Goal: Information Seeking & Learning: Understand process/instructions

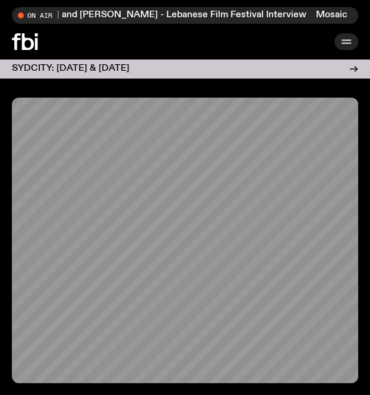
click at [349, 47] on icon "button" at bounding box center [347, 41] width 14 height 14
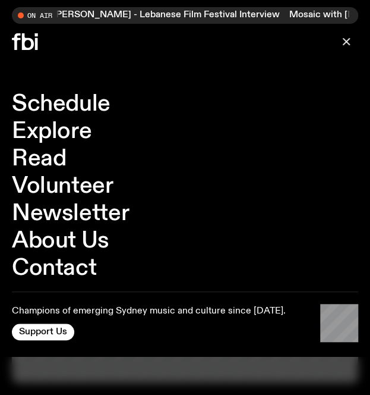
click at [54, 133] on link "Explore" at bounding box center [52, 131] width 80 height 23
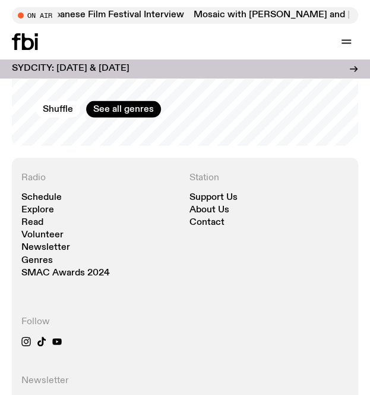
scroll to position [2777, 0]
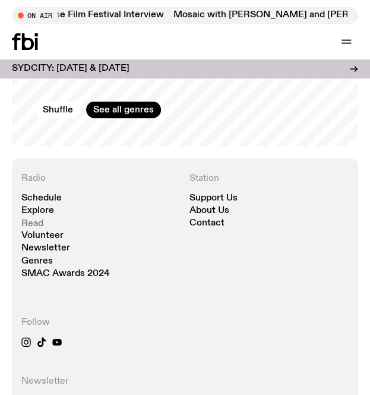
click at [35, 219] on link "Read" at bounding box center [32, 223] width 22 height 9
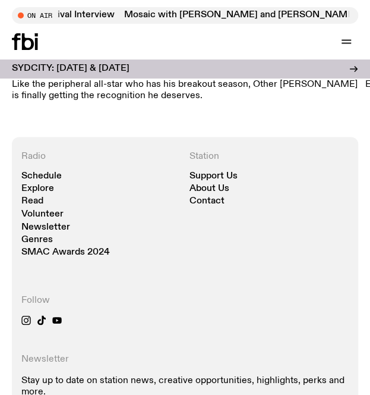
scroll to position [1462, 0]
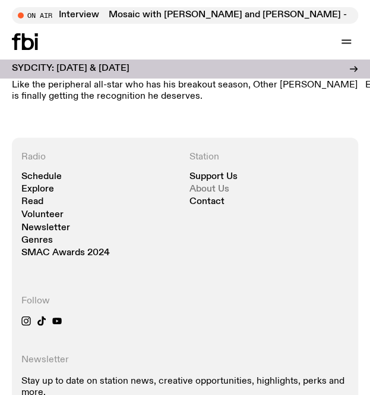
click at [214, 185] on link "About Us" at bounding box center [210, 189] width 40 height 9
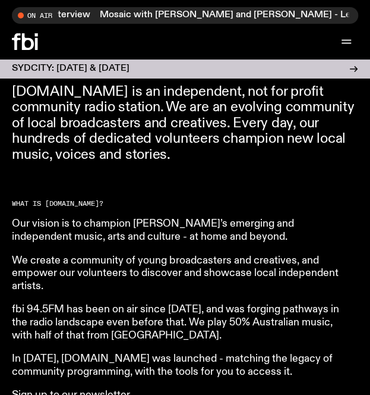
scroll to position [367, 0]
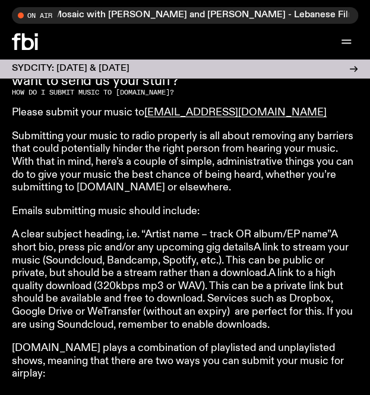
scroll to position [391, 0]
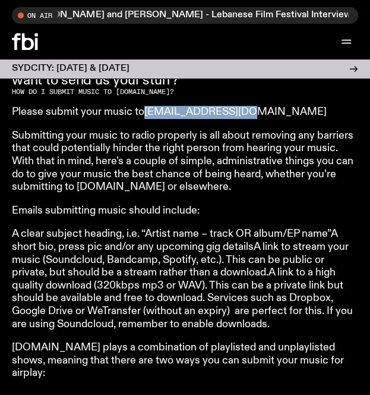
drag, startPoint x: 263, startPoint y: 109, endPoint x: 146, endPoint y: 110, distance: 117.2
click at [146, 110] on p "Please submit your music to music@fbiradio.com" at bounding box center [183, 112] width 343 height 13
copy link "music@fbiradio.com"
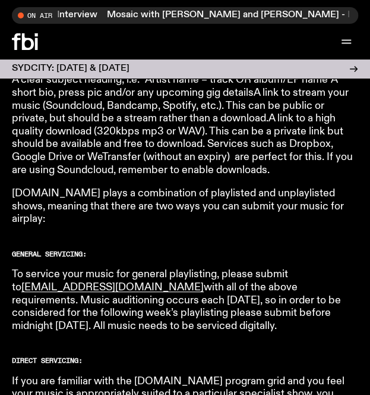
scroll to position [547, 0]
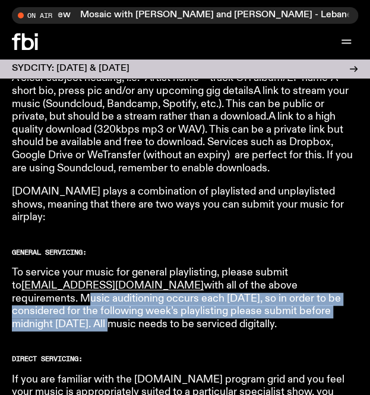
drag, startPoint x: 289, startPoint y: 271, endPoint x: 330, endPoint y: 303, distance: 52.1
click at [330, 303] on p "To service your music for general playlisting, please submit to music@fbiradio.…" at bounding box center [183, 298] width 343 height 64
click at [253, 297] on p "To service your music for general playlisting, please submit to music@fbiradio.…" at bounding box center [183, 298] width 343 height 64
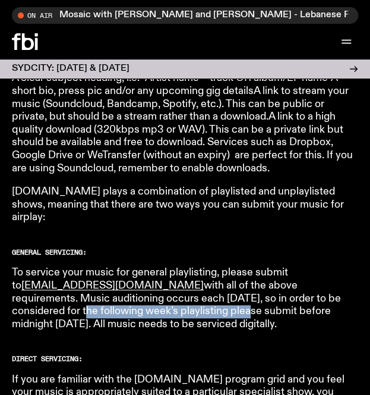
drag, startPoint x: 142, startPoint y: 298, endPoint x: 324, endPoint y: 291, distance: 182.1
click at [324, 291] on p "To service your music for general playlisting, please submit to music@fbiradio.…" at bounding box center [183, 298] width 343 height 64
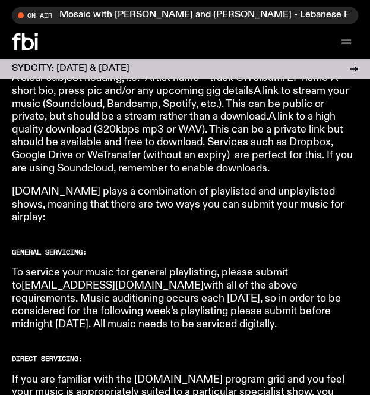
click at [234, 283] on p "To service your music for general playlisting, please submit to music@fbiradio.…" at bounding box center [183, 298] width 343 height 64
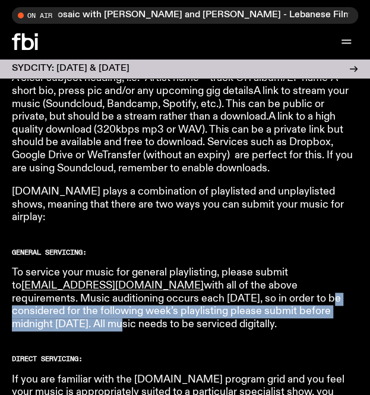
drag, startPoint x: 240, startPoint y: 285, endPoint x: 340, endPoint y: 299, distance: 100.2
click at [340, 299] on p "To service your music for general playlisting, please submit to music@fbiradio.…" at bounding box center [183, 298] width 343 height 64
copy p "to be considered for the following week’s playlisting please submit before midn…"
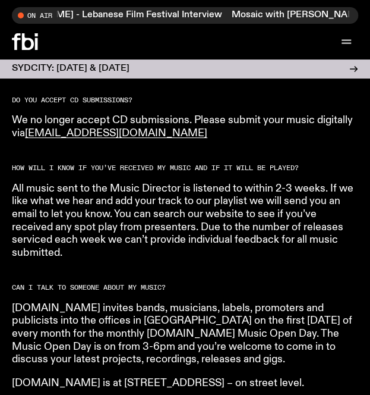
scroll to position [948, 0]
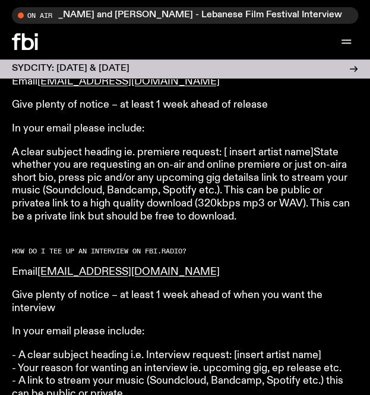
scroll to position [1306, 0]
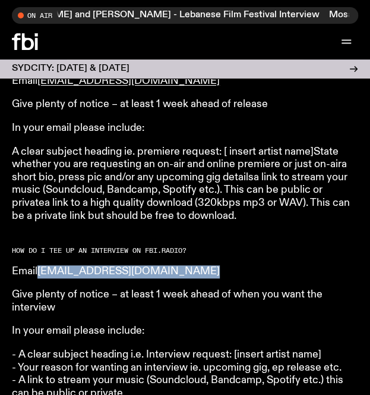
drag, startPoint x: 199, startPoint y: 260, endPoint x: 41, endPoint y: 260, distance: 157.6
click at [41, 265] on p "Email musicinterviews@fbiradio.com" at bounding box center [183, 271] width 343 height 13
copy link "musicinterviews@fbiradio.com"
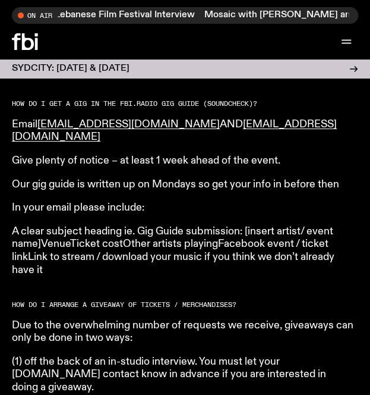
scroll to position [1656, 0]
